Goal: Navigation & Orientation: Find specific page/section

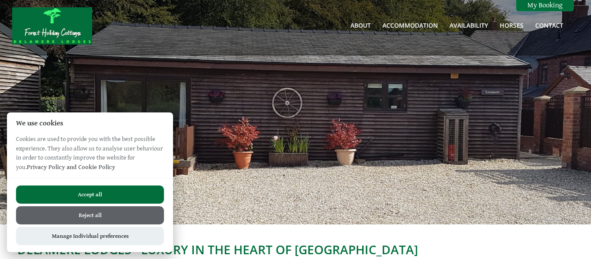
click at [96, 203] on button "Accept all" at bounding box center [90, 195] width 148 height 18
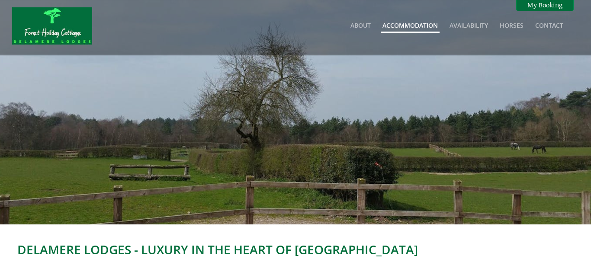
click at [430, 29] on link "Accommodation" at bounding box center [410, 25] width 55 height 8
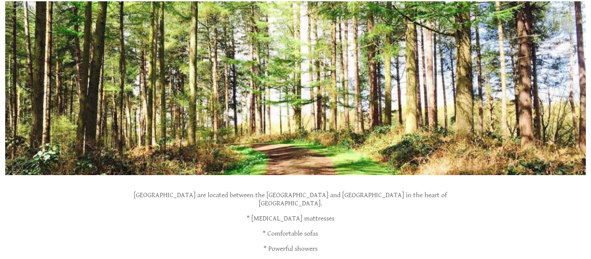
scroll to position [372, 0]
